Goal: Information Seeking & Learning: Understand process/instructions

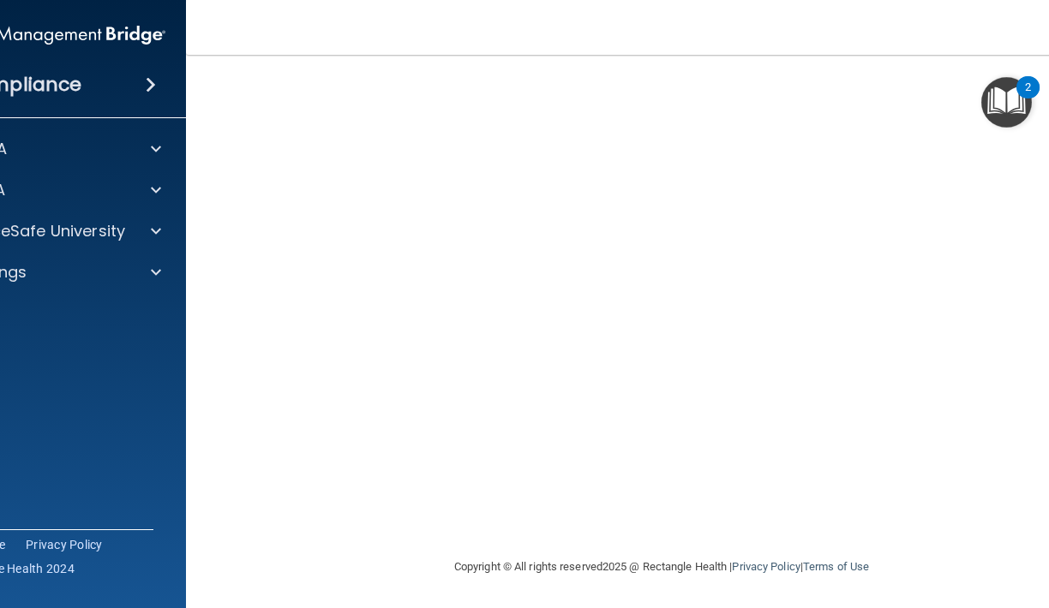
scroll to position [124, 0]
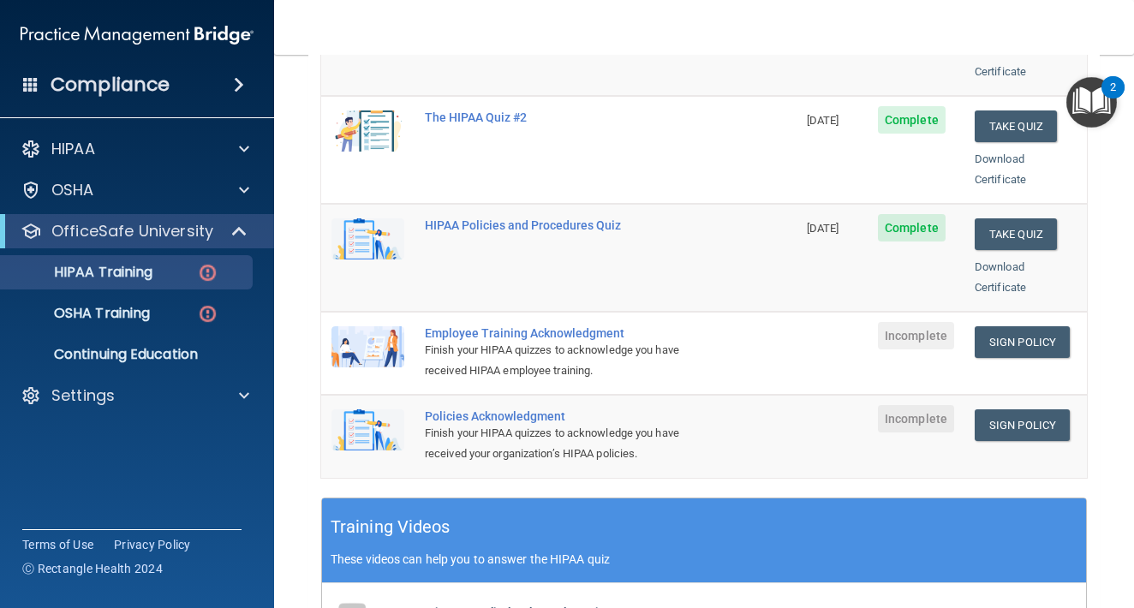
scroll to position [336, 0]
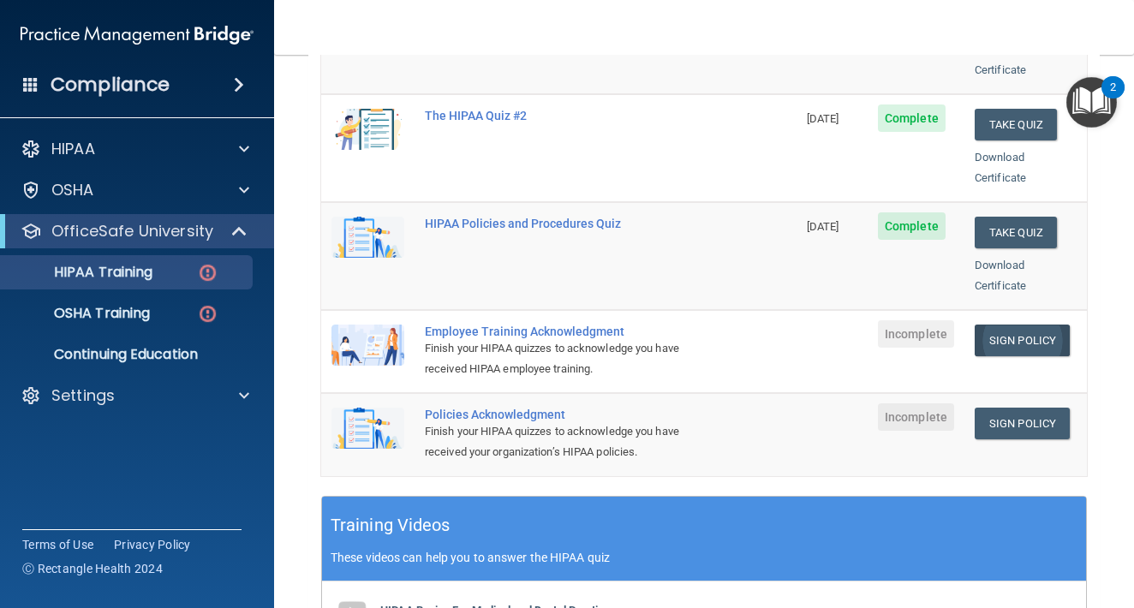
click at [1006, 325] on link "Sign Policy" at bounding box center [1022, 341] width 95 height 32
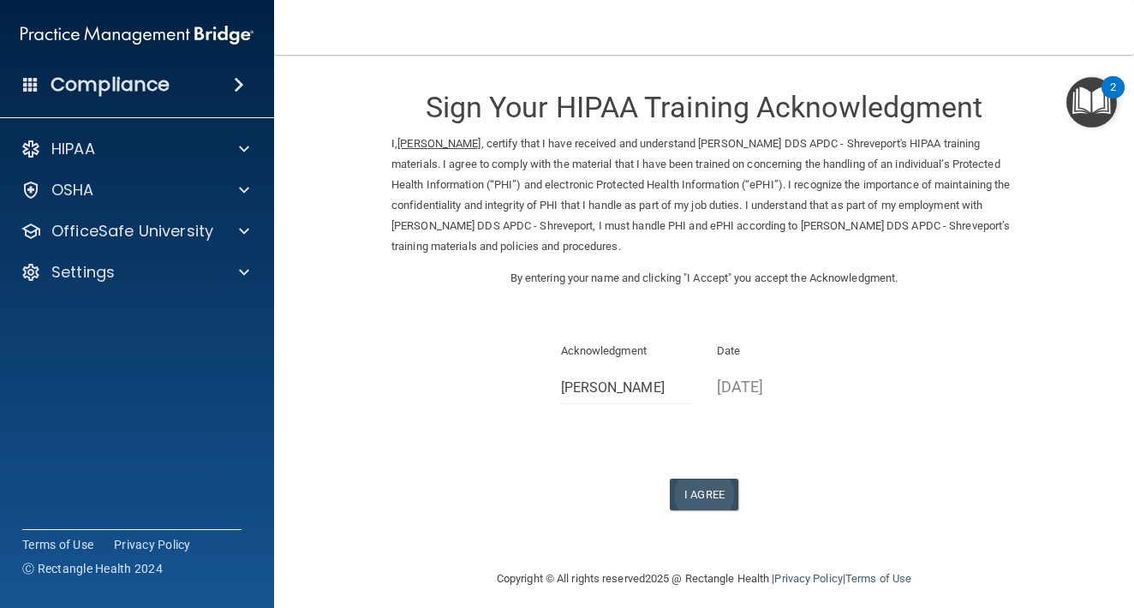
click at [707, 479] on button "I Agree" at bounding box center [704, 495] width 69 height 32
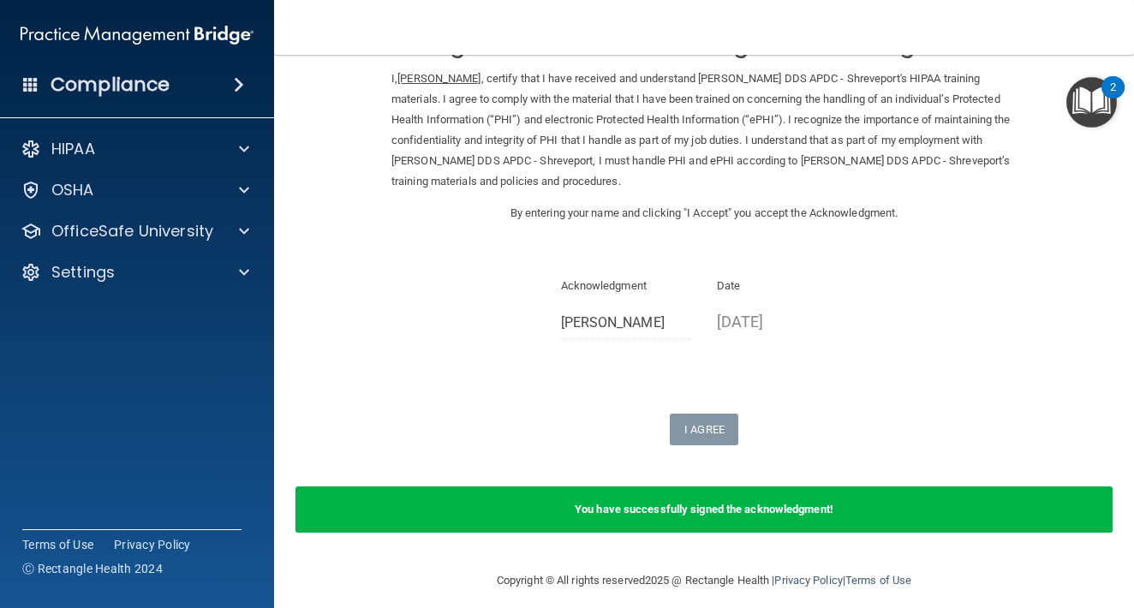
scroll to position [64, 0]
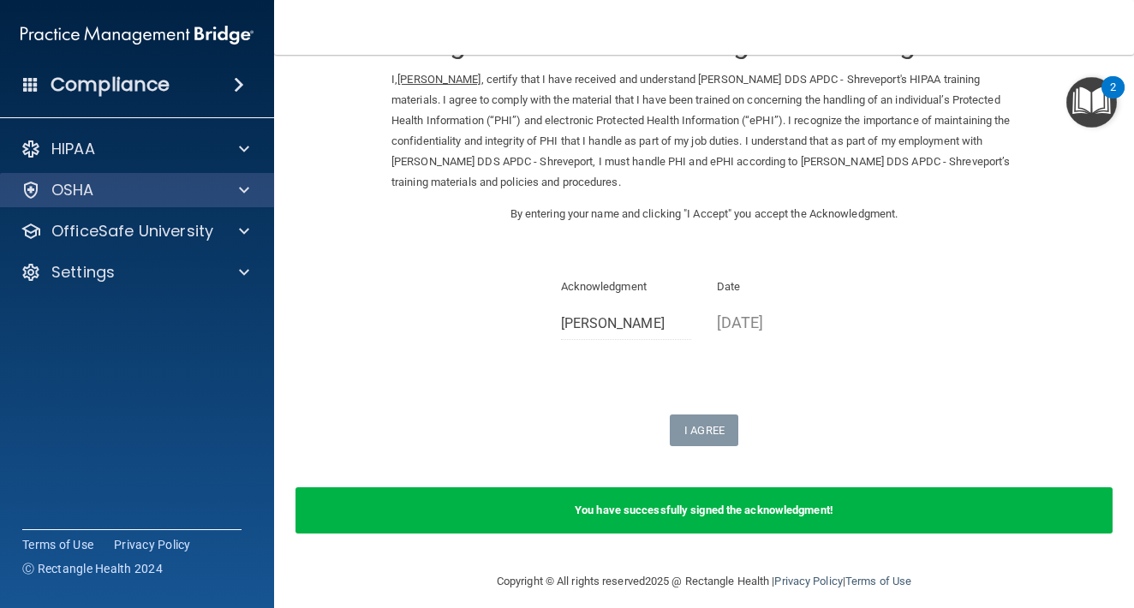
click at [160, 193] on div "OSHA" at bounding box center [114, 190] width 212 height 21
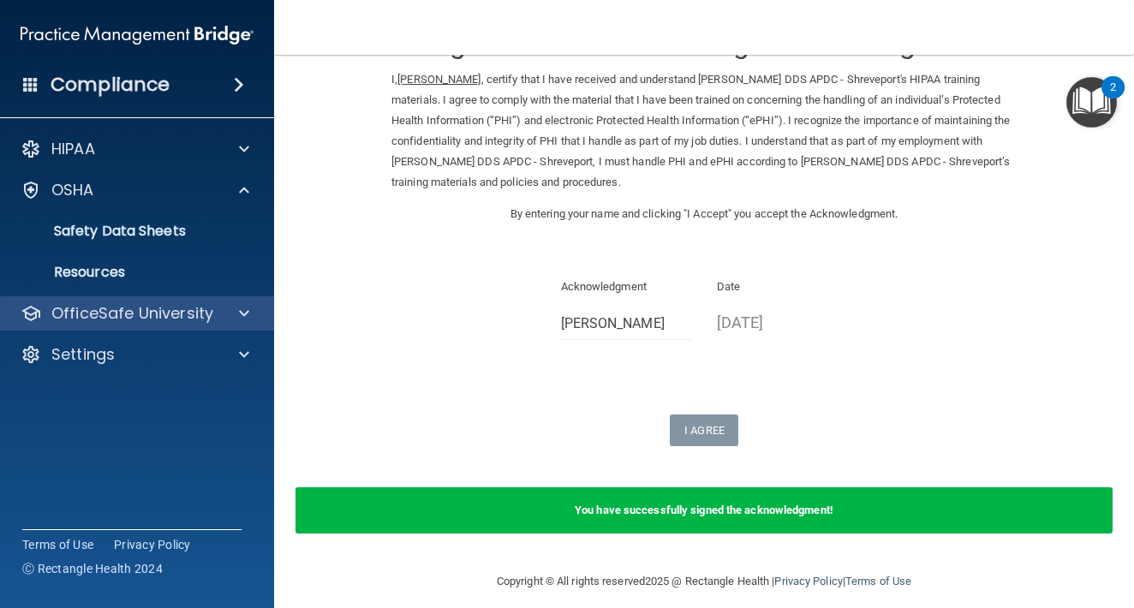
click at [142, 324] on div "OfficeSafe University" at bounding box center [137, 313] width 275 height 34
click at [225, 314] on div at bounding box center [241, 313] width 43 height 21
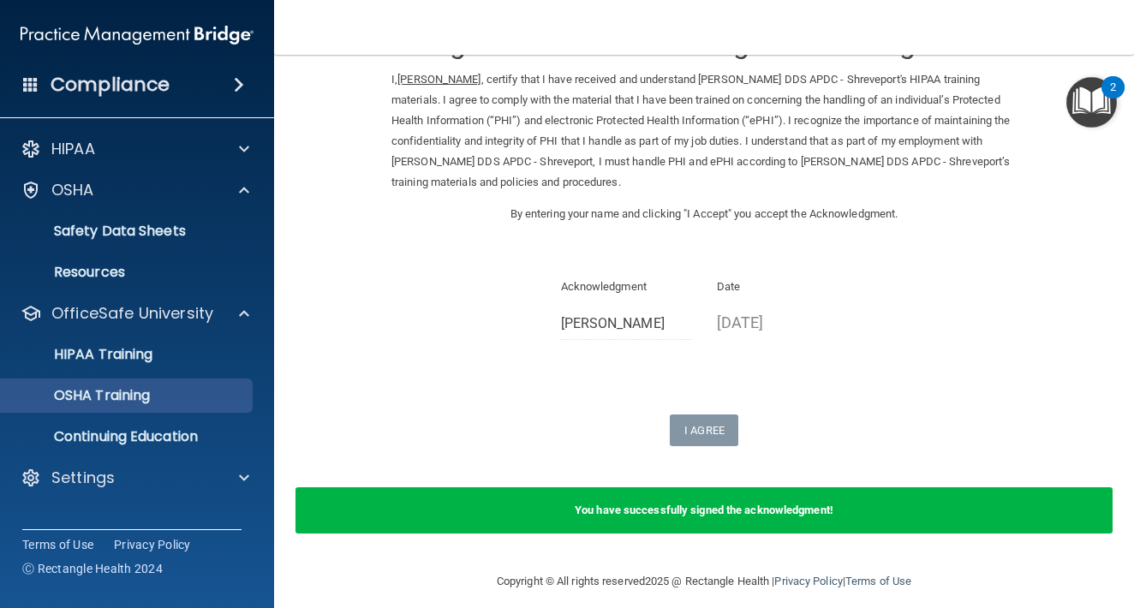
click at [174, 401] on div "OSHA Training" at bounding box center [128, 395] width 234 height 17
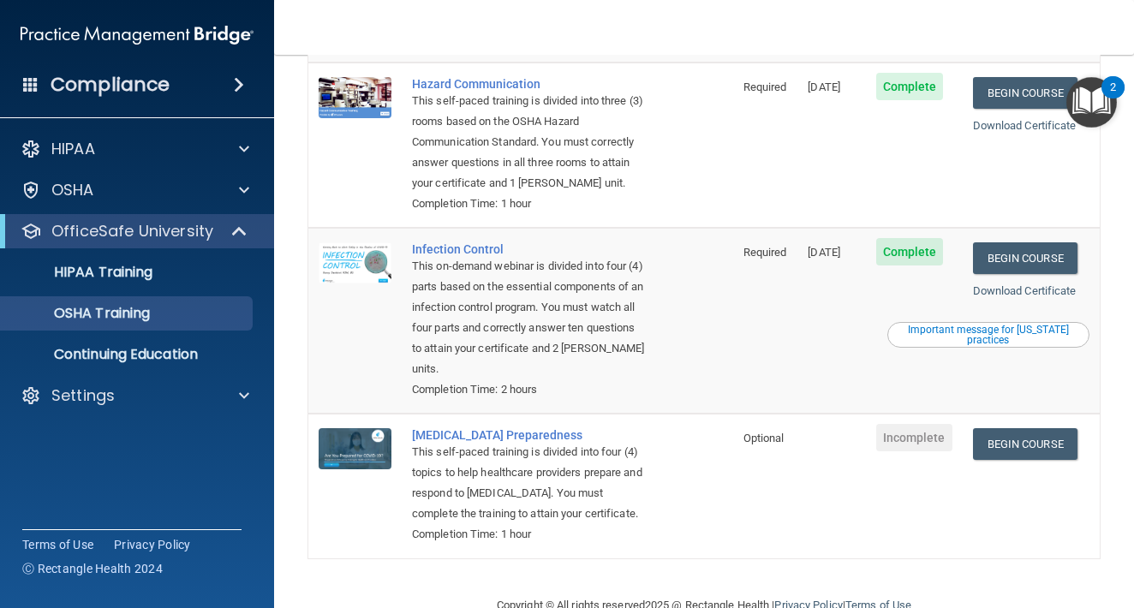
scroll to position [332, 0]
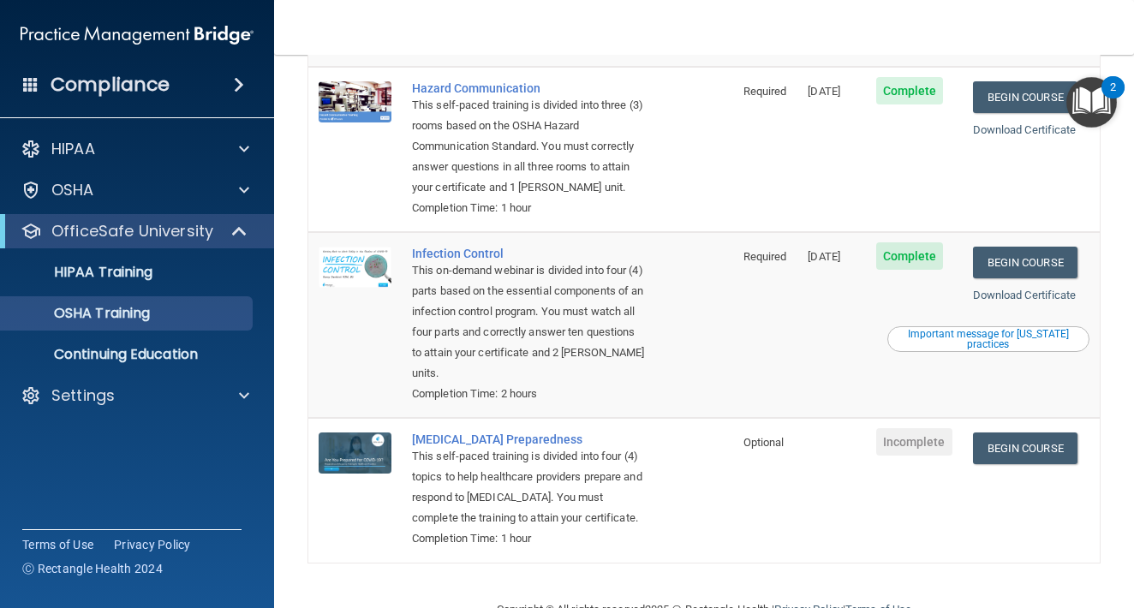
click at [199, 290] on ul "HIPAA Training OSHA Training Continuing Education" at bounding box center [138, 309] width 310 height 123
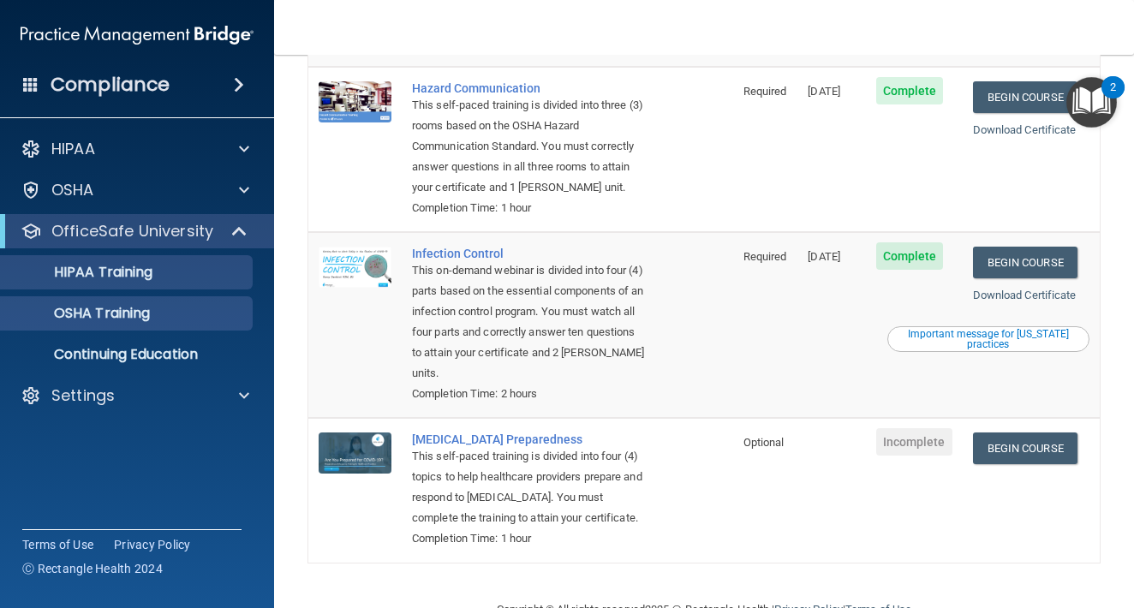
click at [199, 288] on link "HIPAA Training" at bounding box center [118, 272] width 270 height 34
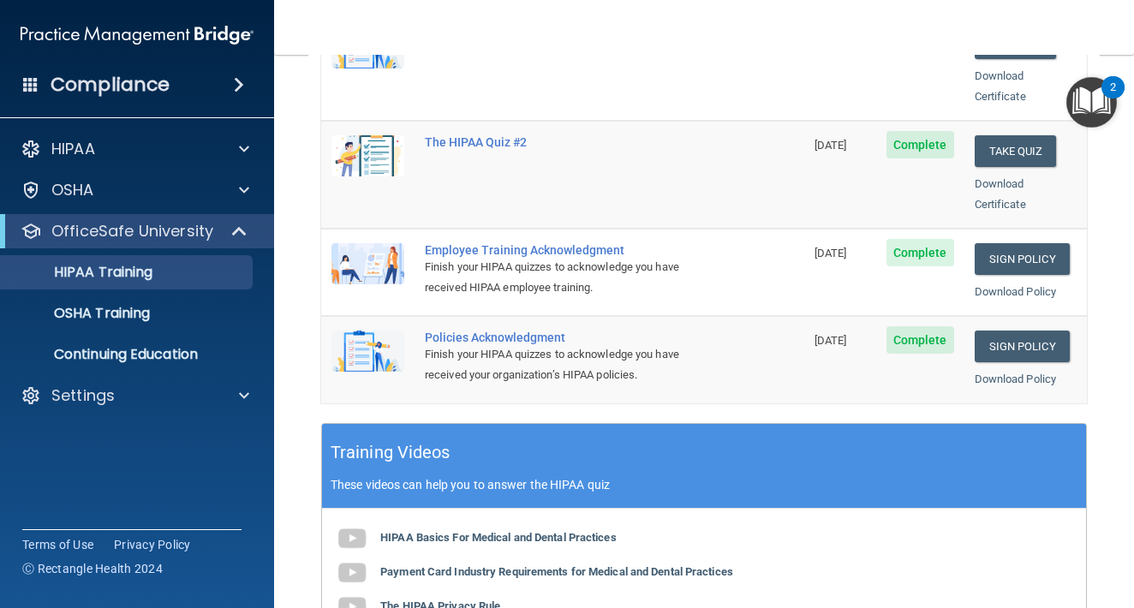
scroll to position [414, 0]
